Goal: Information Seeking & Learning: Learn about a topic

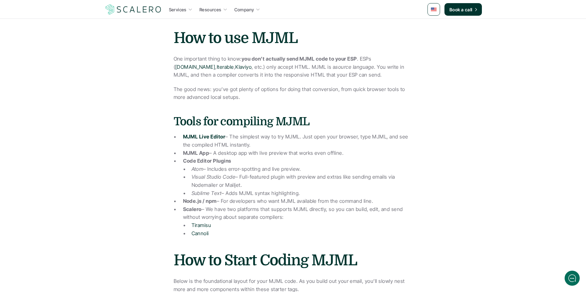
scroll to position [537, 0]
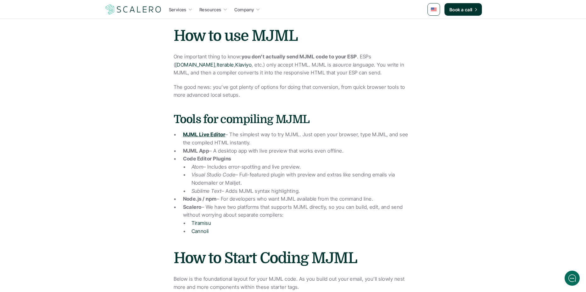
click at [214, 131] on strong "MJML Live Editor" at bounding box center [204, 134] width 42 height 6
click at [205, 220] on link "Tiramisu" at bounding box center [202, 223] width 20 height 6
click at [203, 228] on link "Cannoli" at bounding box center [200, 231] width 17 height 6
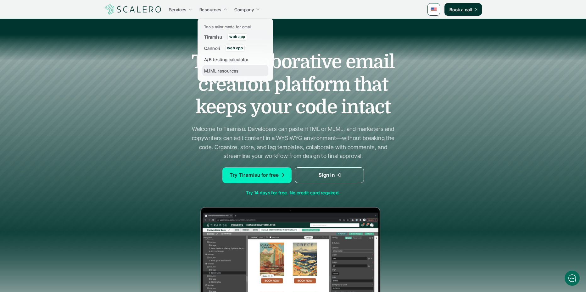
click at [228, 73] on p "MJML resources" at bounding box center [221, 71] width 35 height 7
